Goal: Task Accomplishment & Management: Manage account settings

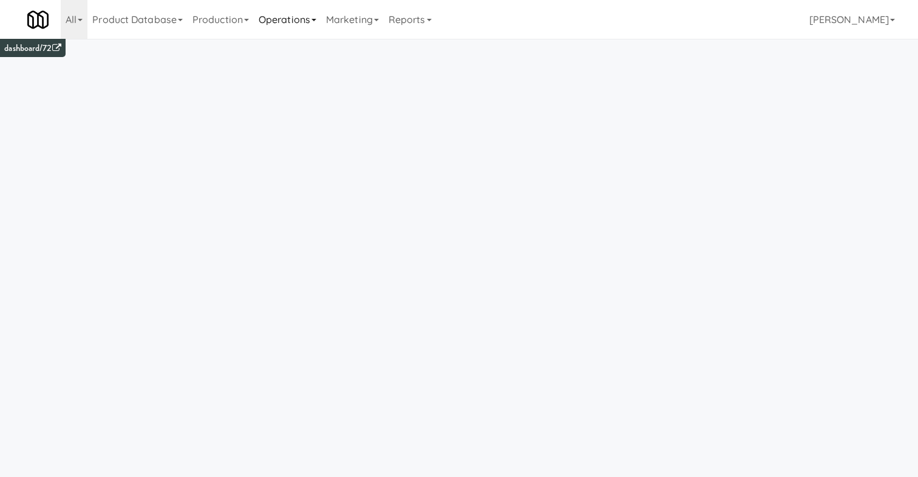
click at [312, 29] on link "Operations" at bounding box center [287, 19] width 67 height 39
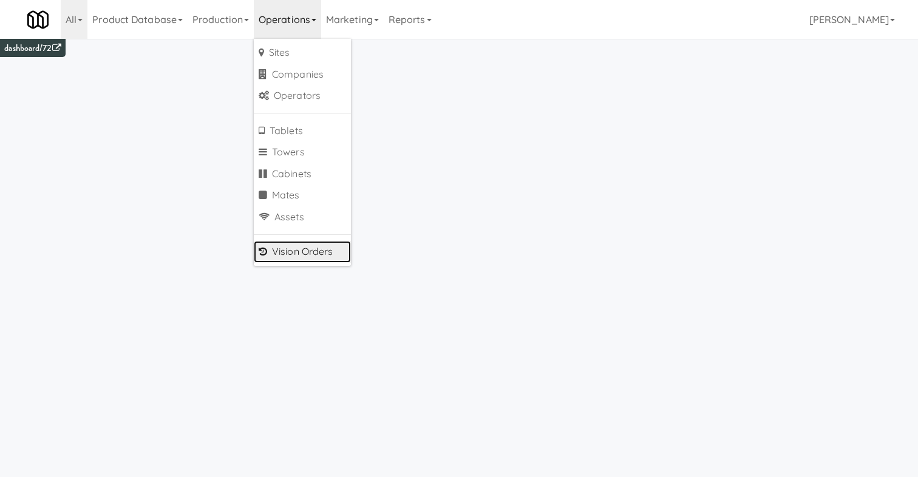
click at [322, 250] on link "Vision Orders" at bounding box center [302, 252] width 97 height 22
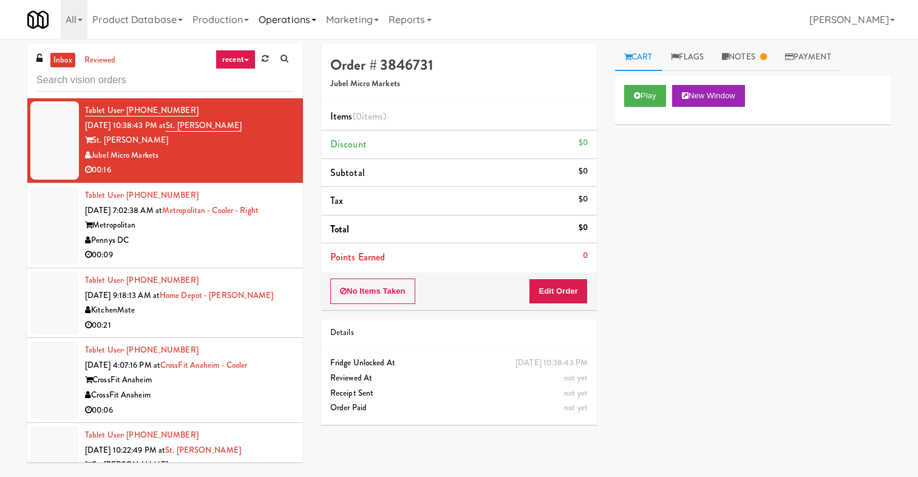
click at [305, 19] on link "Operations" at bounding box center [287, 19] width 67 height 39
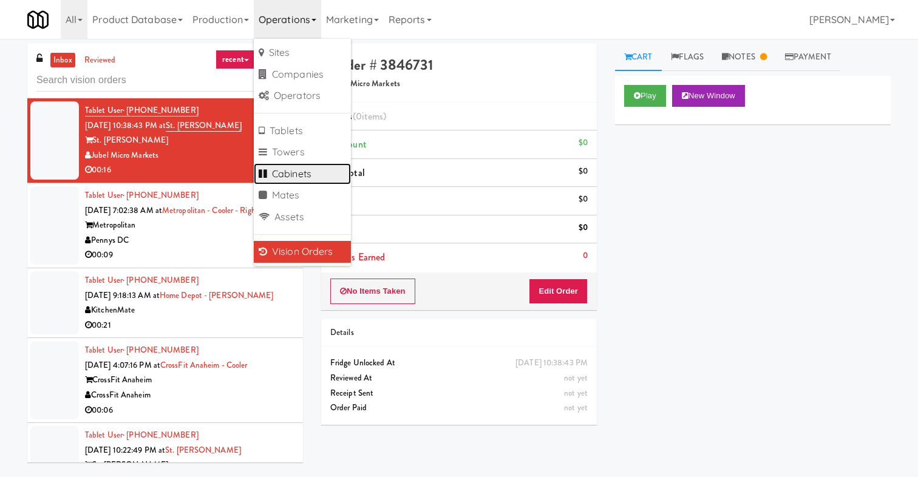
click at [305, 181] on link "Cabinets" at bounding box center [302, 174] width 97 height 22
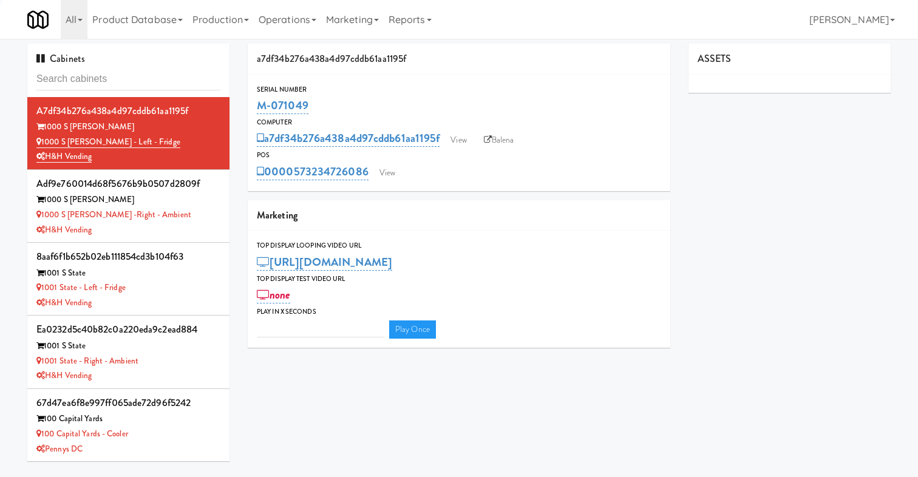
type input "n"
type input "3"
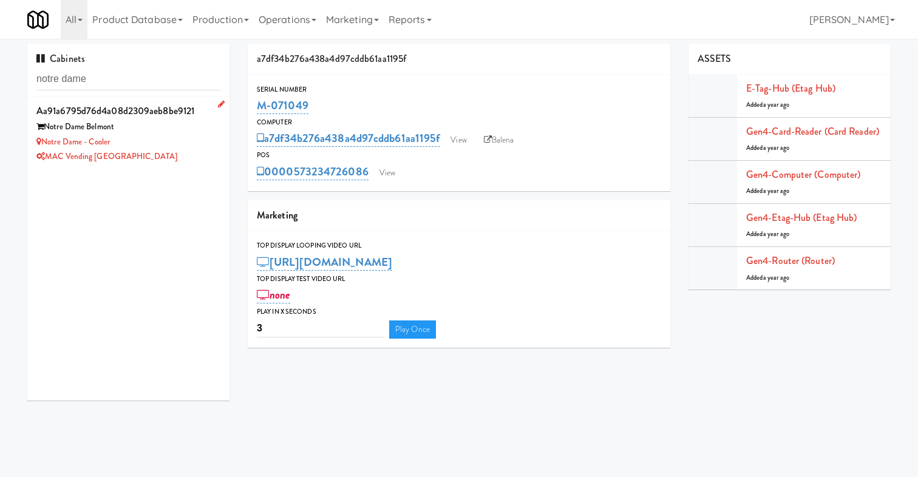
type input "notre dame"
click at [165, 136] on div "Notre Dame - Cooler" at bounding box center [128, 142] width 184 height 15
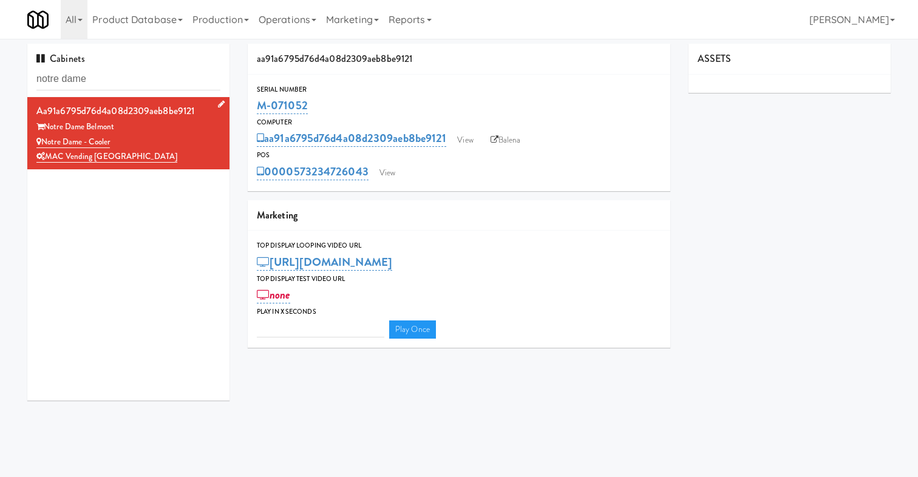
type input "3"
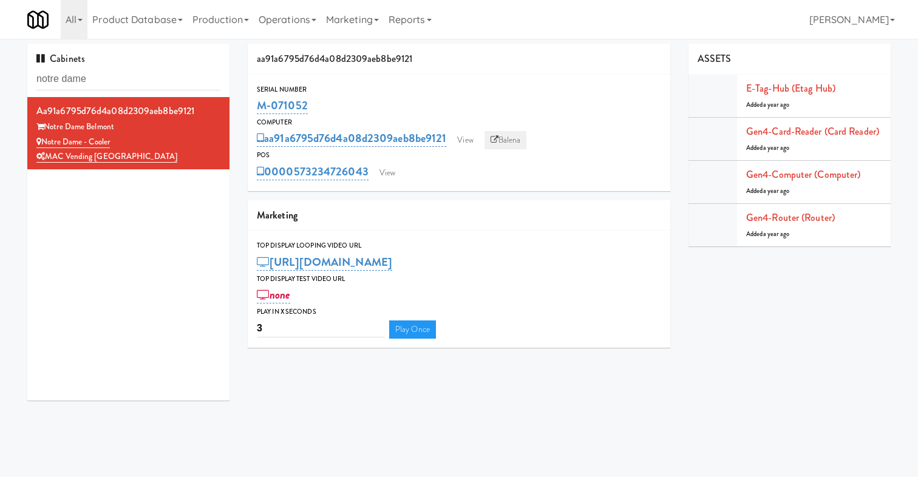
click at [494, 137] on icon at bounding box center [495, 140] width 8 height 8
click at [301, 22] on link "Operations" at bounding box center [287, 19] width 67 height 39
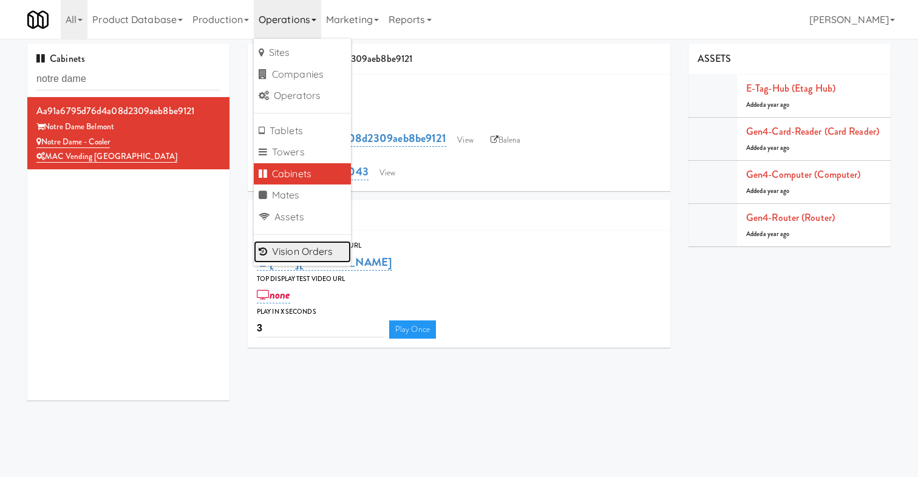
click at [327, 262] on link "Vision Orders" at bounding box center [302, 252] width 97 height 22
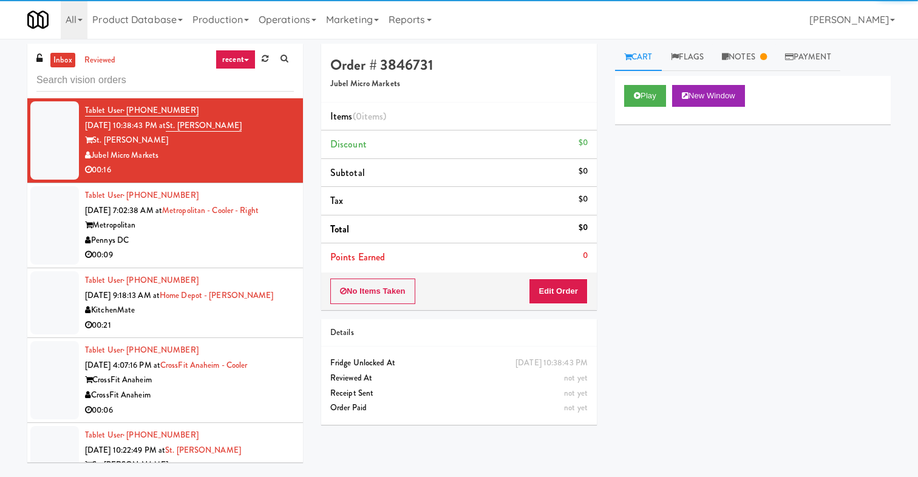
click at [232, 58] on link "recent" at bounding box center [236, 59] width 40 height 19
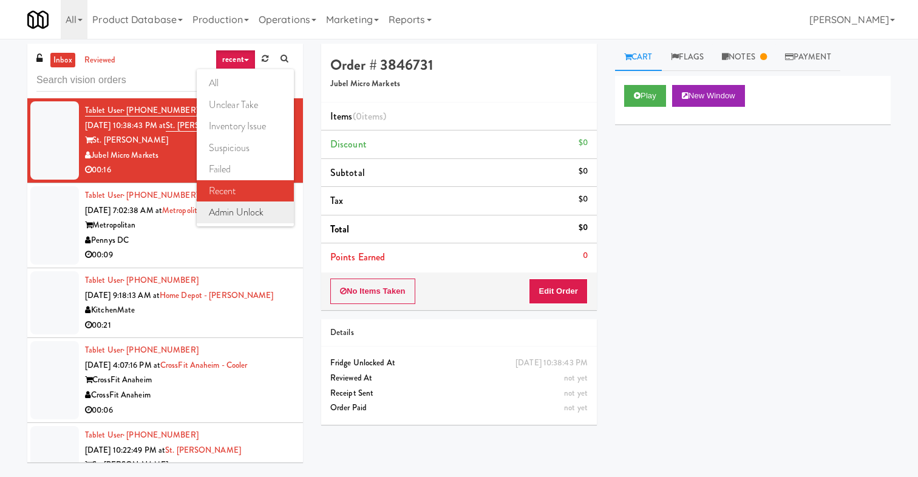
click at [233, 217] on link "admin unlock" at bounding box center [245, 213] width 97 height 22
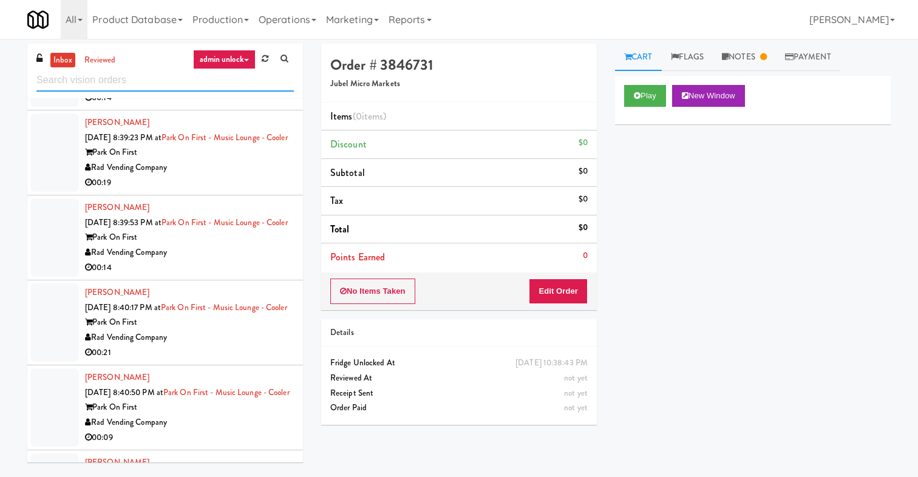
click at [160, 80] on input "text" at bounding box center [165, 80] width 258 height 22
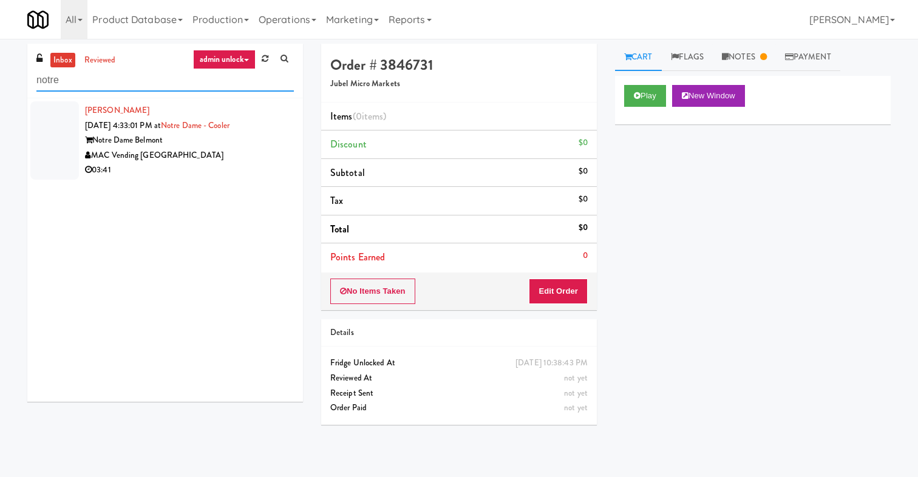
type input "notre"
click at [217, 179] on li "[PERSON_NAME] [DATE] 4:33:01 PM at [GEOGRAPHIC_DATA] Belmont MAC Vending [GEOGR…" at bounding box center [165, 140] width 276 height 84
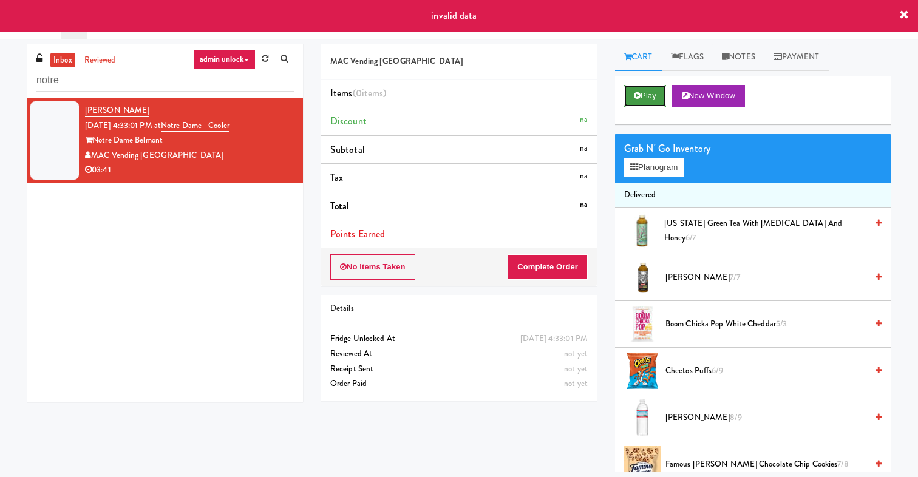
click at [638, 90] on button "Play" at bounding box center [645, 96] width 42 height 22
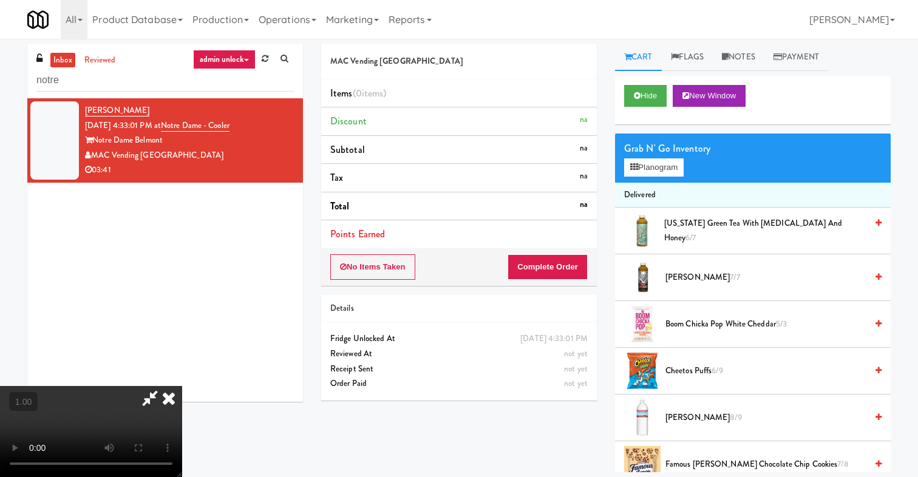
click at [182, 386] on icon at bounding box center [168, 398] width 27 height 24
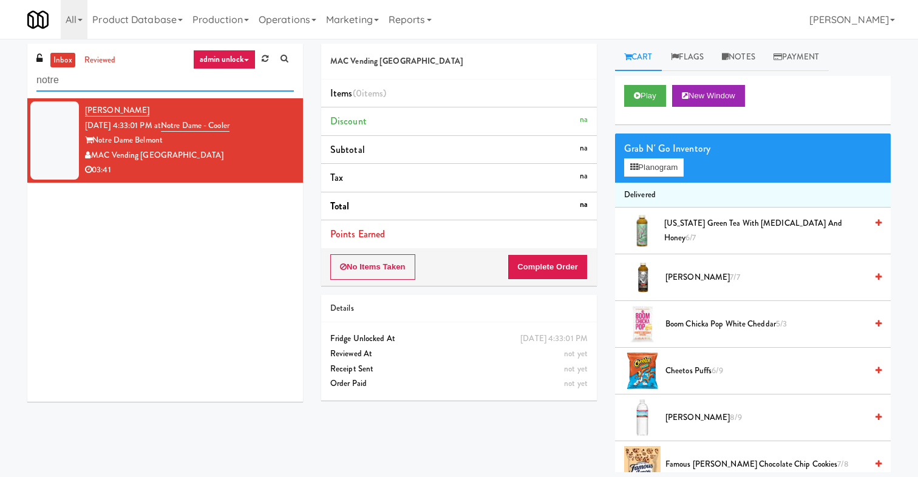
click at [152, 78] on input "notre" at bounding box center [165, 80] width 258 height 22
type input "n"
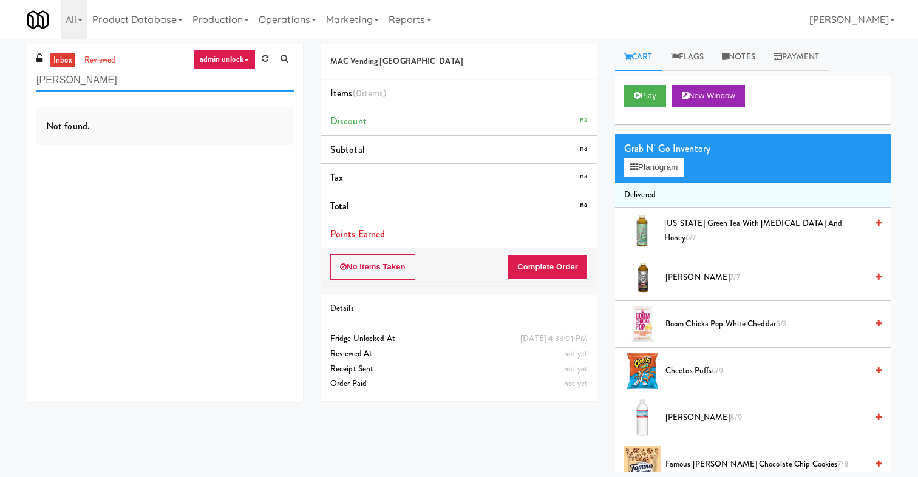
type input "[PERSON_NAME]"
drag, startPoint x: 92, startPoint y: 85, endPoint x: 2, endPoint y: 84, distance: 90.5
click at [2, 85] on div "inbox reviewed admin unlock all unclear take inventory issue suspicious failed …" at bounding box center [459, 258] width 918 height 429
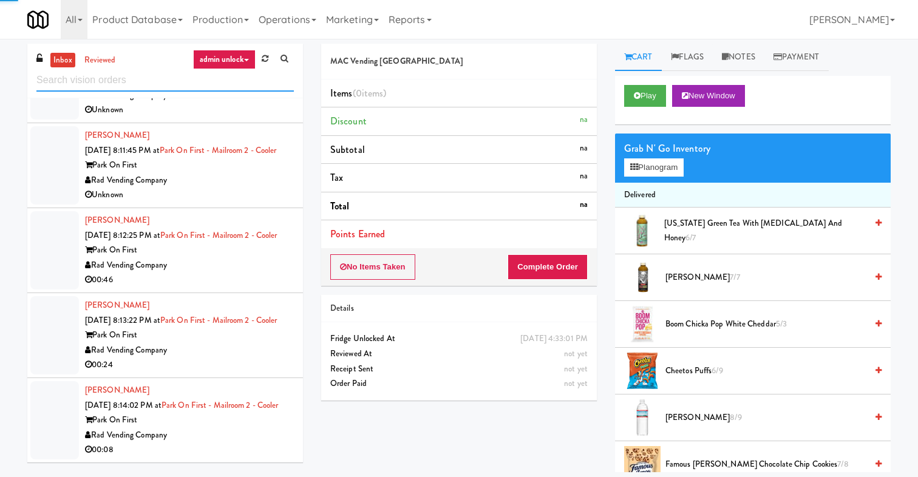
scroll to position [10203, 0]
